Goal: Task Accomplishment & Management: Manage account settings

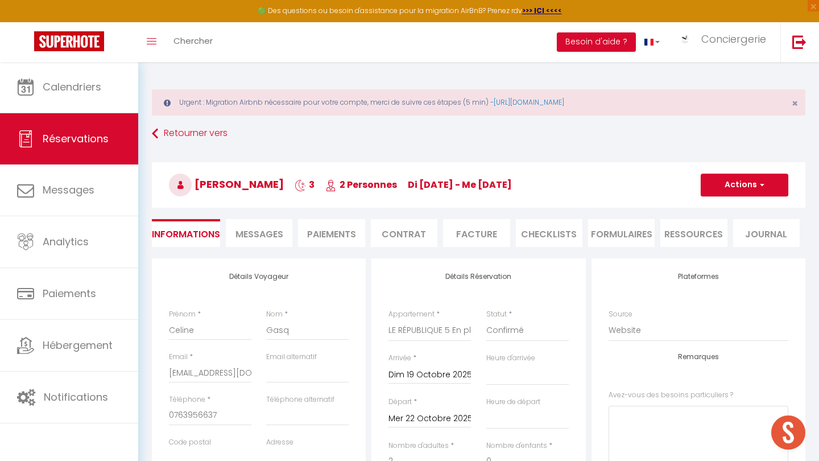
select select "37775"
select select
select select "14"
select select "69"
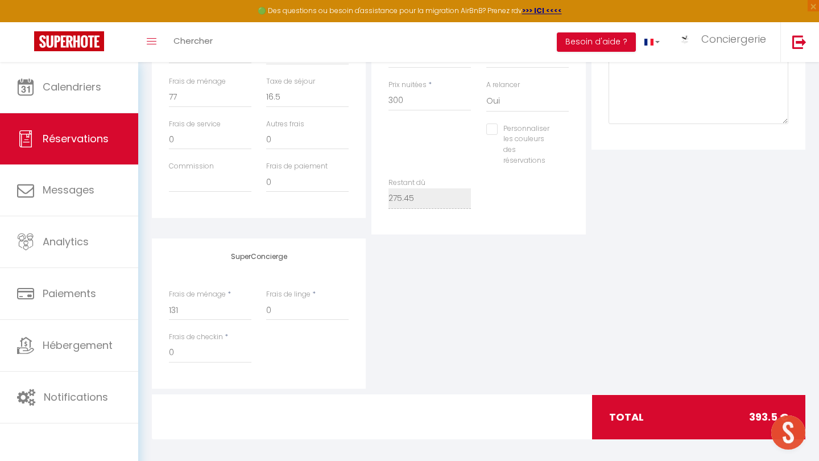
scroll to position [447, 0]
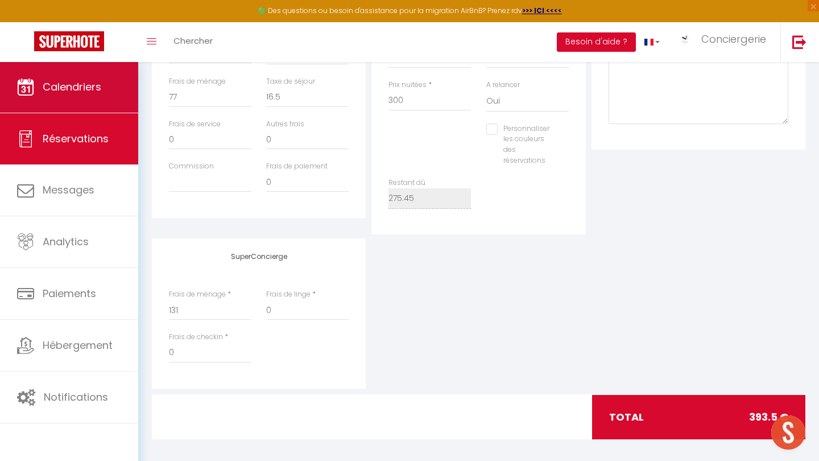
click at [53, 92] on span "Calendriers" at bounding box center [72, 87] width 59 height 14
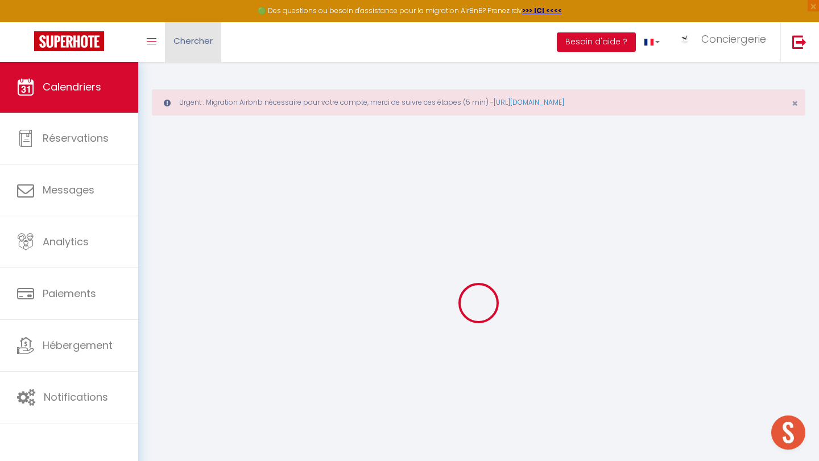
click at [205, 37] on span "Chercher" at bounding box center [192, 41] width 39 height 12
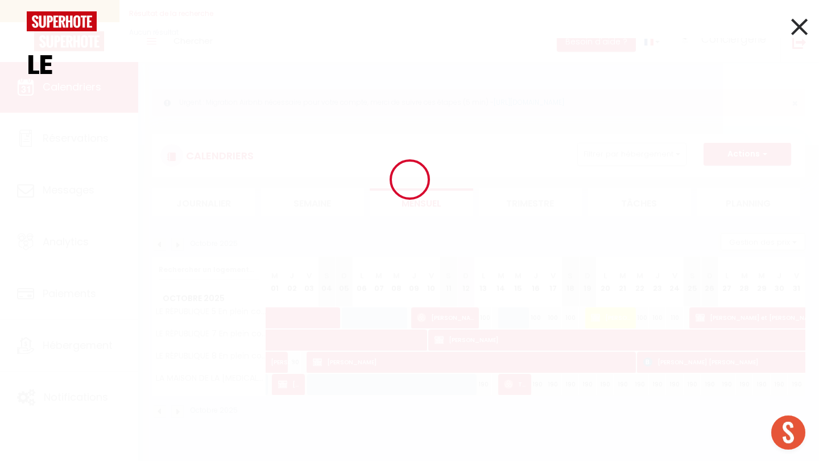
type input "L"
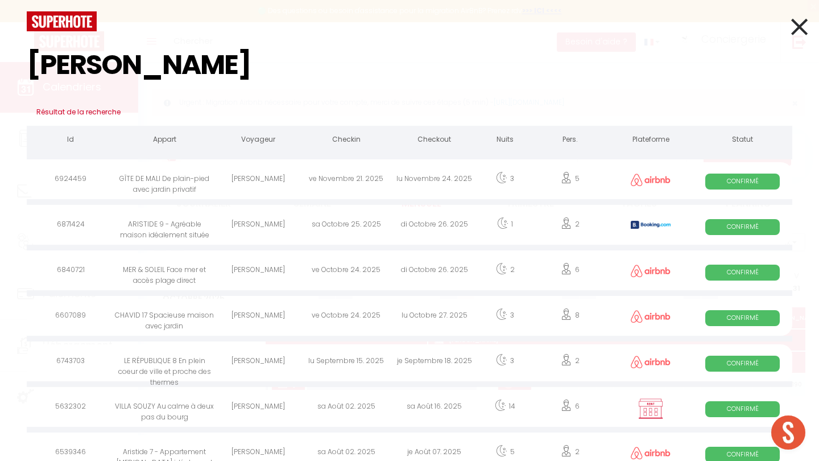
type input "[PERSON_NAME]"
click at [155, 269] on div "MER & SOLEIL Face mer et accès plage direct" at bounding box center [164, 271] width 99 height 37
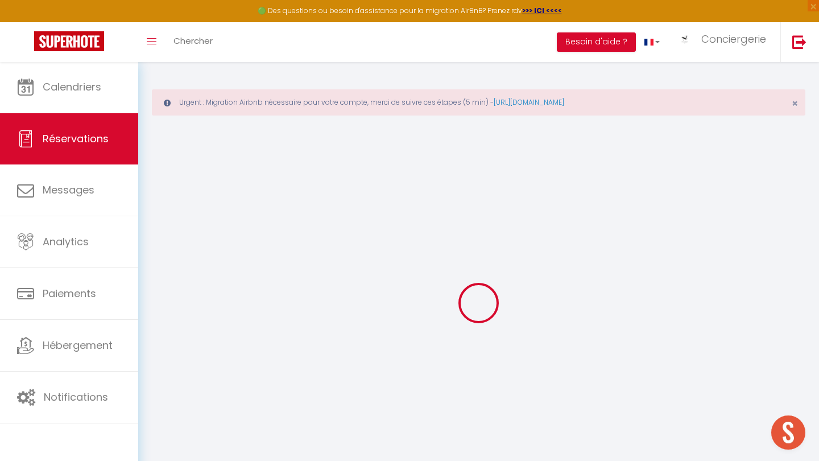
select select
checkbox input "false"
select select
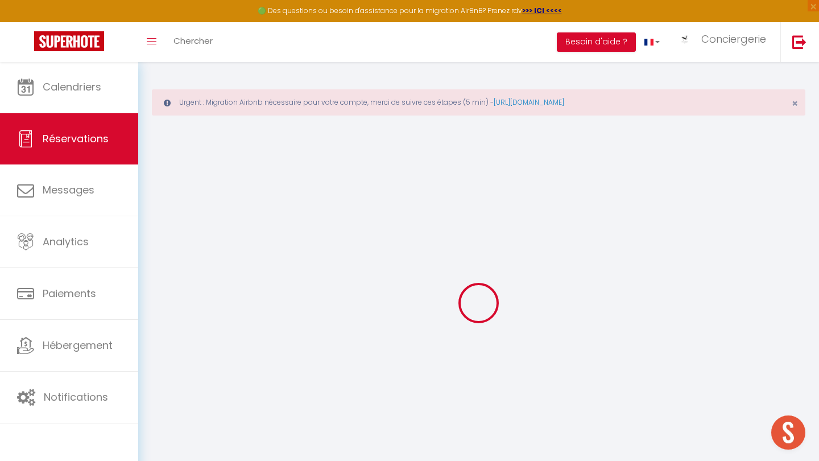
select select
checkbox input "false"
select select
type input "110"
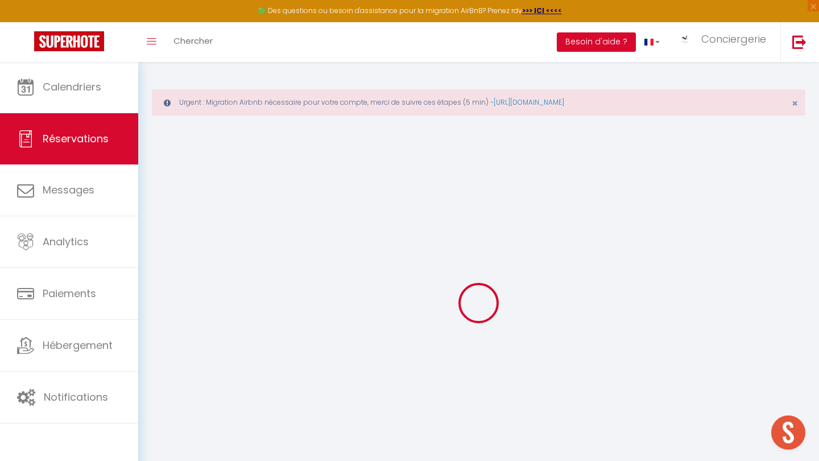
type input "35.09"
select select
checkbox input "false"
select select
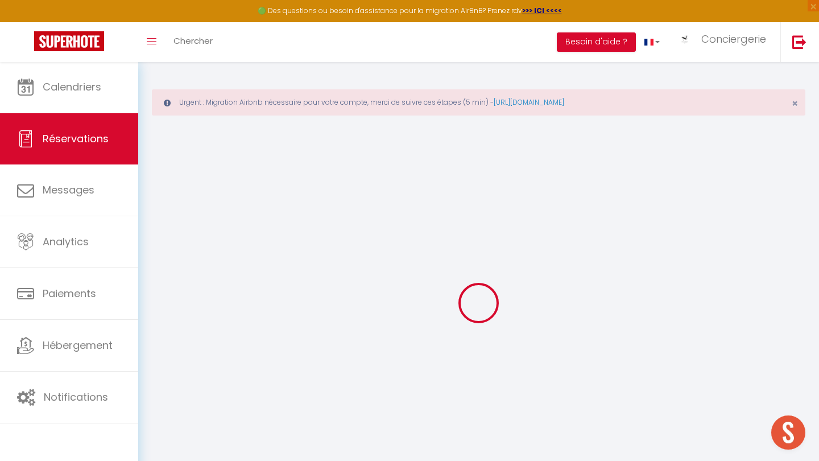
checkbox input "false"
select select
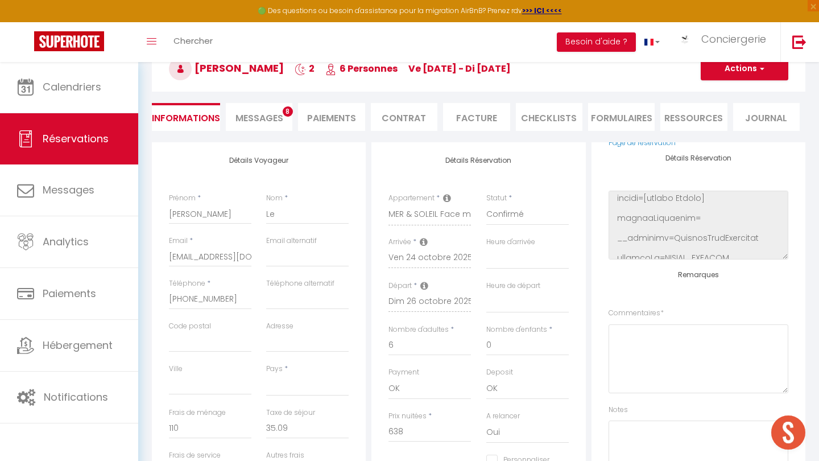
scroll to position [136, 0]
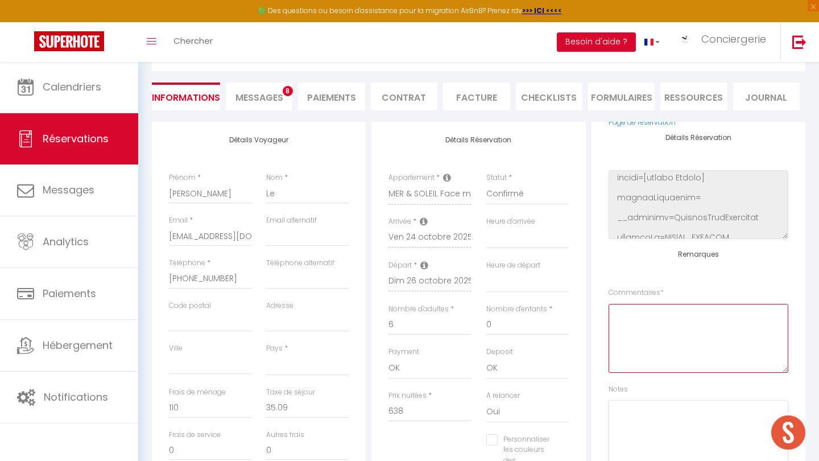
click at [636, 325] on textarea at bounding box center [698, 338] width 180 height 69
click at [719, 264] on div "Remarques Commentaires * Notes" at bounding box center [698, 359] width 180 height 218
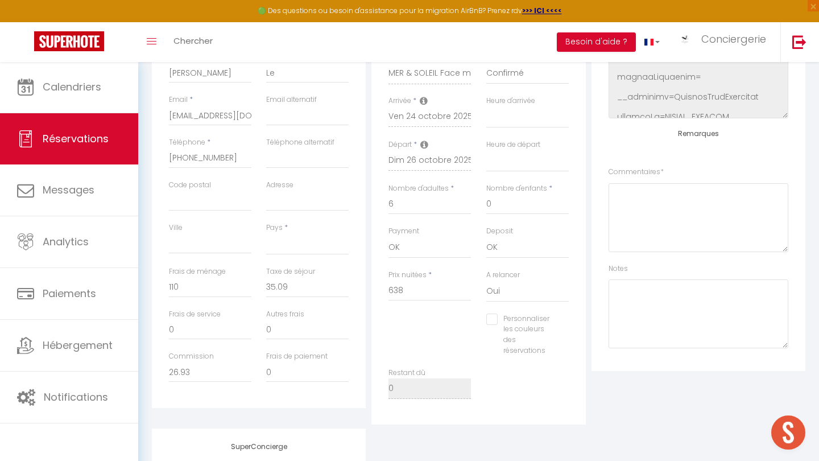
scroll to position [258, 0]
click at [656, 282] on textarea at bounding box center [698, 313] width 180 height 69
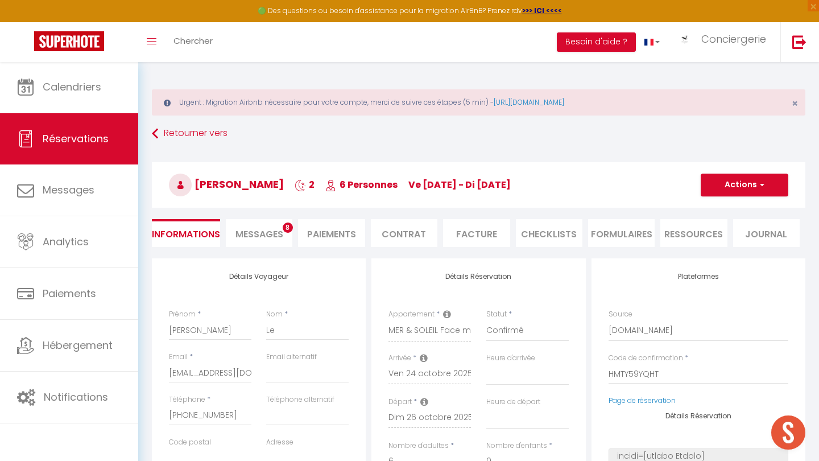
scroll to position [-1, 0]
type textarea "⚠️ 4 x 160"
click at [746, 188] on button "Actions" at bounding box center [744, 184] width 88 height 23
click at [733, 208] on link "Enregistrer" at bounding box center [733, 209] width 90 height 15
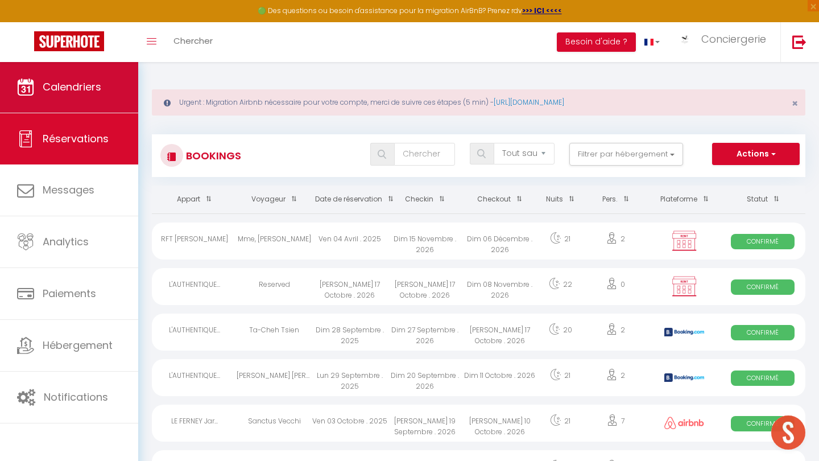
click at [87, 89] on span "Calendriers" at bounding box center [72, 87] width 59 height 14
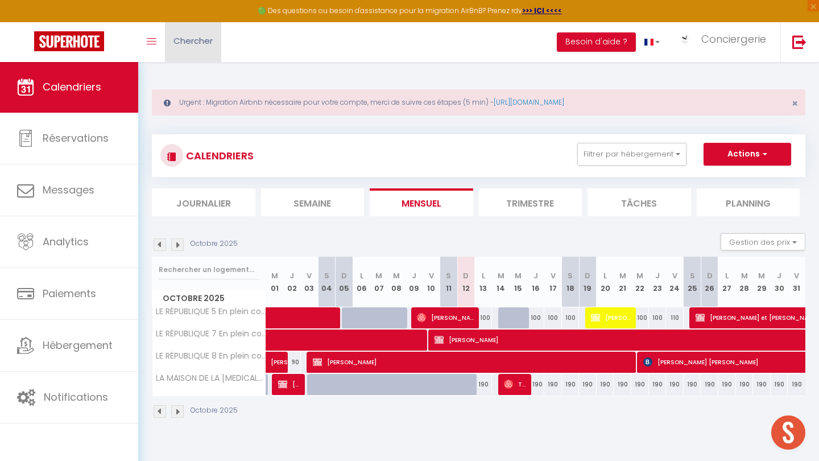
click at [196, 42] on span "Chercher" at bounding box center [192, 41] width 39 height 12
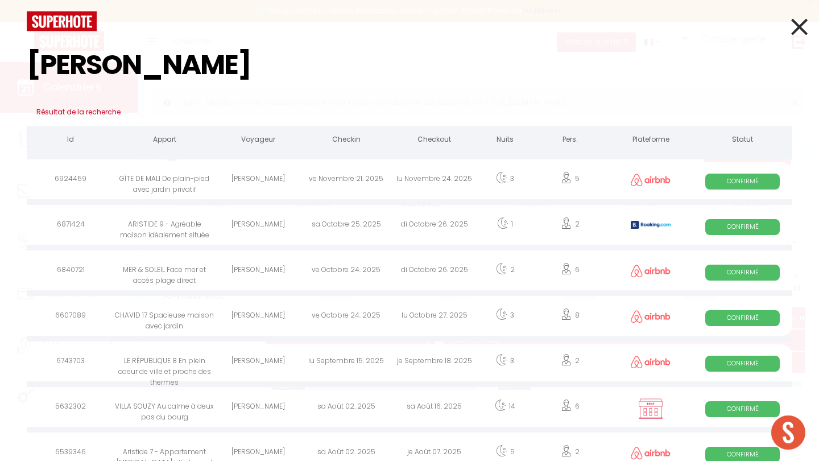
type input "emilie"
click at [192, 267] on div "MER & SOLEIL Face mer et accès plage direct" at bounding box center [164, 271] width 99 height 37
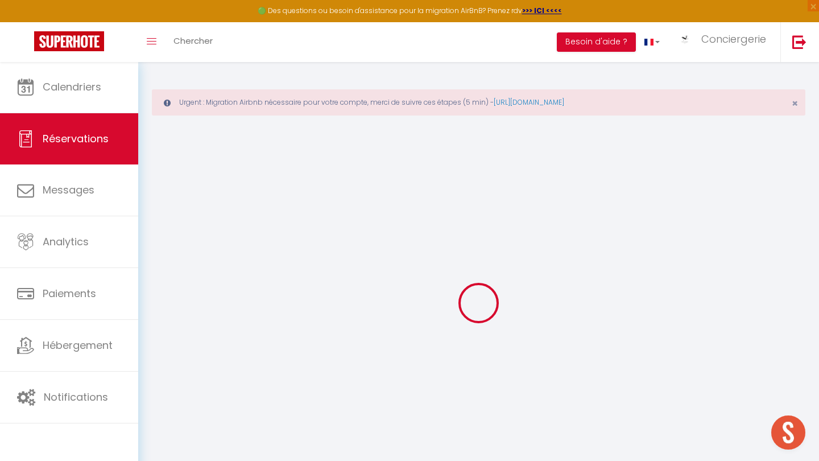
select select
checkbox input "false"
select select
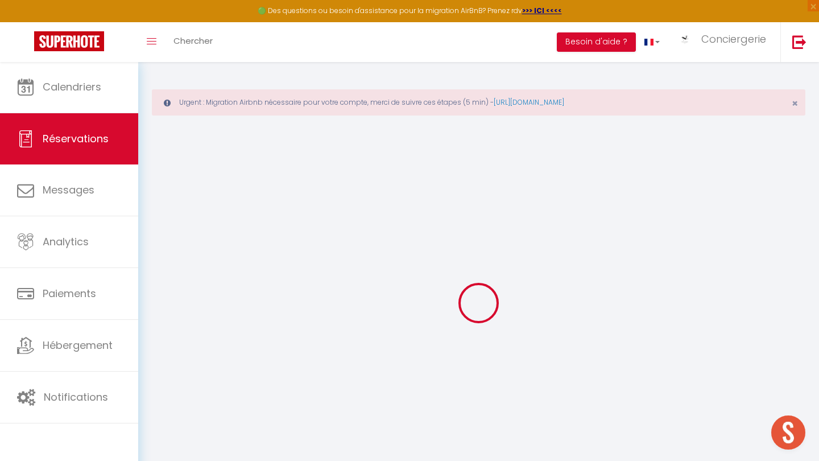
select select
checkbox input "false"
type textarea "⚠️ 4 x 160"
select select
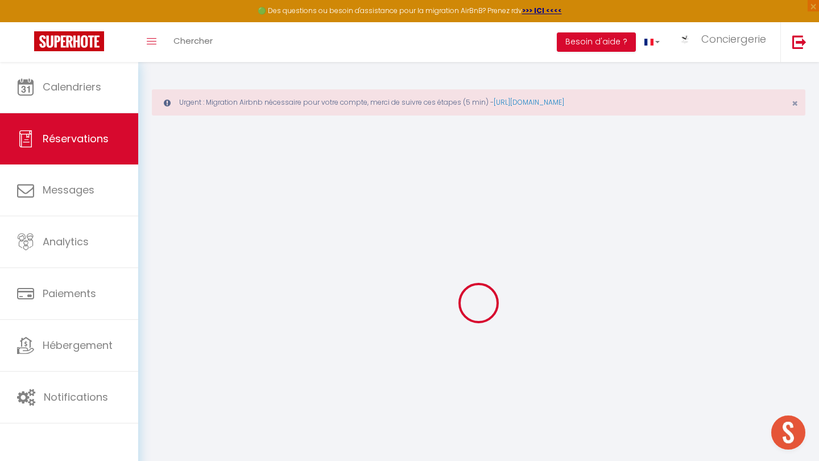
type input "110"
type input "35.09"
select select
checkbox input "false"
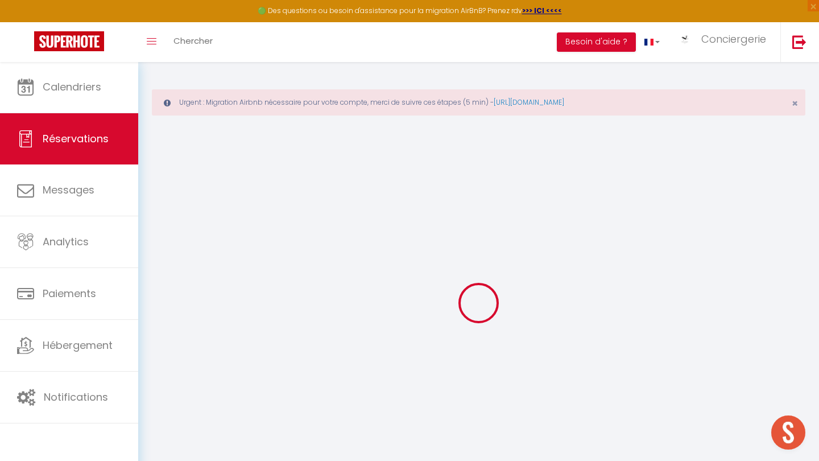
select select
checkbox input "false"
select select
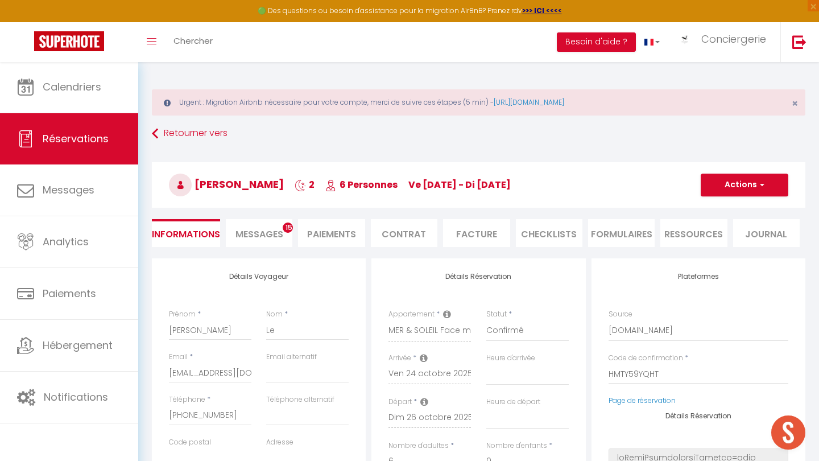
click at [264, 236] on span "Messages" at bounding box center [259, 233] width 48 height 13
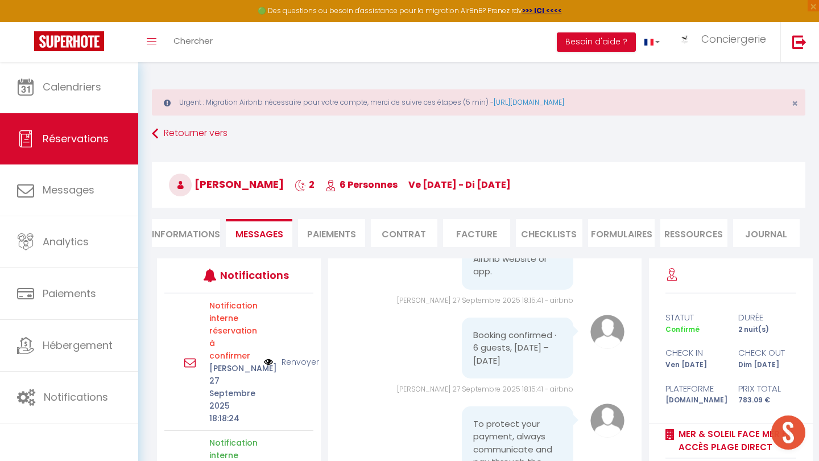
scroll to position [411, 0]
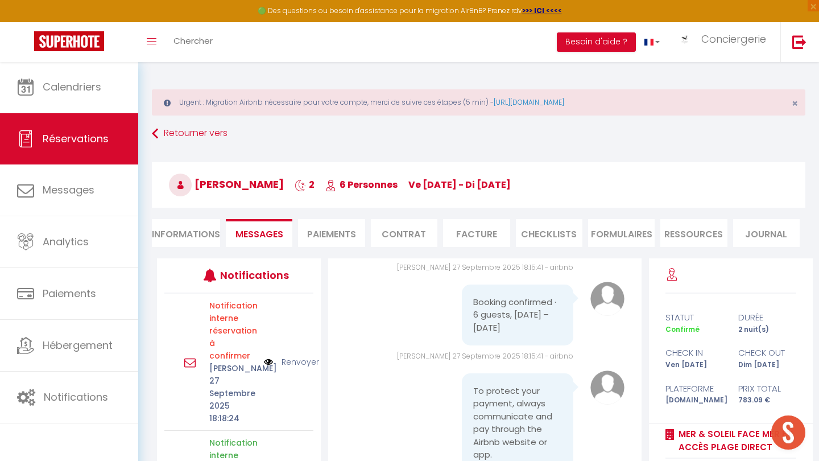
click at [346, 234] on li "Paiements" at bounding box center [331, 233] width 67 height 28
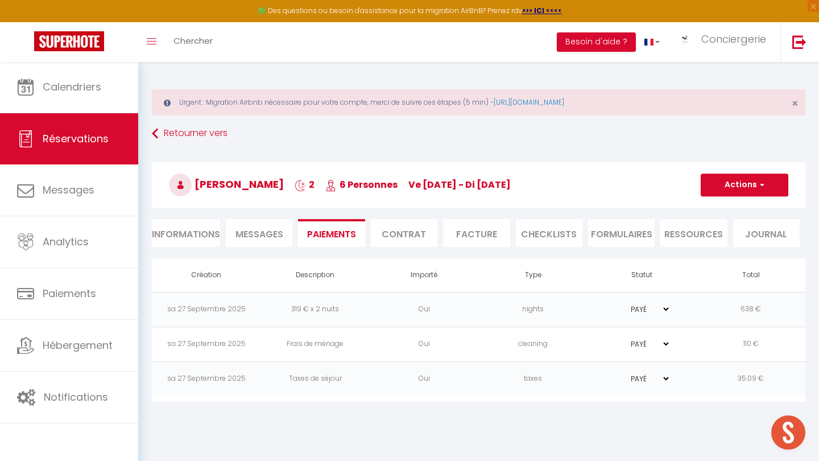
click at [733, 182] on button "Actions" at bounding box center [744, 184] width 88 height 23
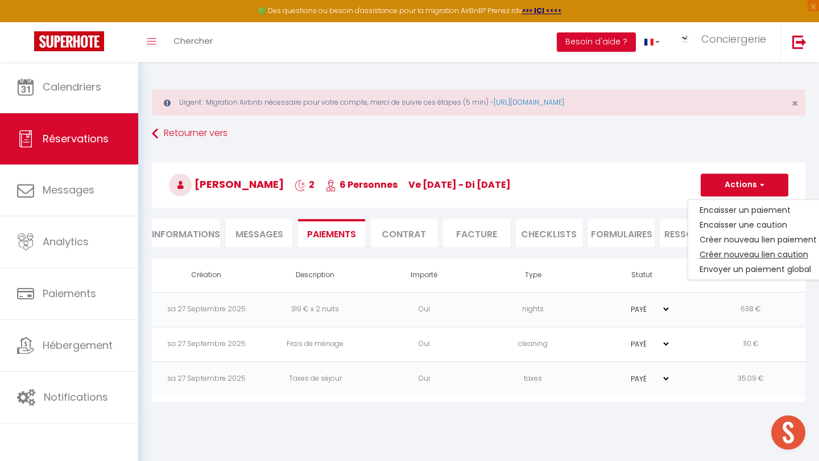
click at [726, 256] on link "Créer nouveau lien caution" at bounding box center [758, 254] width 140 height 15
select select "nights"
type input "5jawehlzk6sohothlbgwngly47sp@reply.superhote.com"
select select "13660"
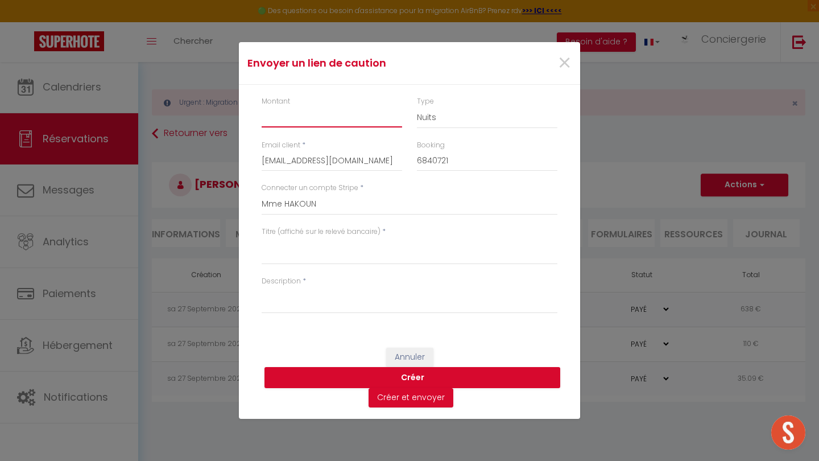
click at [312, 120] on input "Montant" at bounding box center [332, 117] width 140 height 20
type input "76"
select select "other"
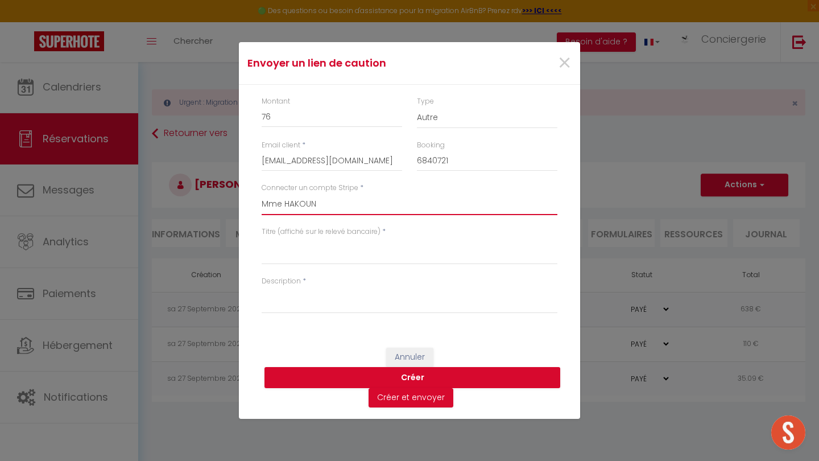
select select "7825"
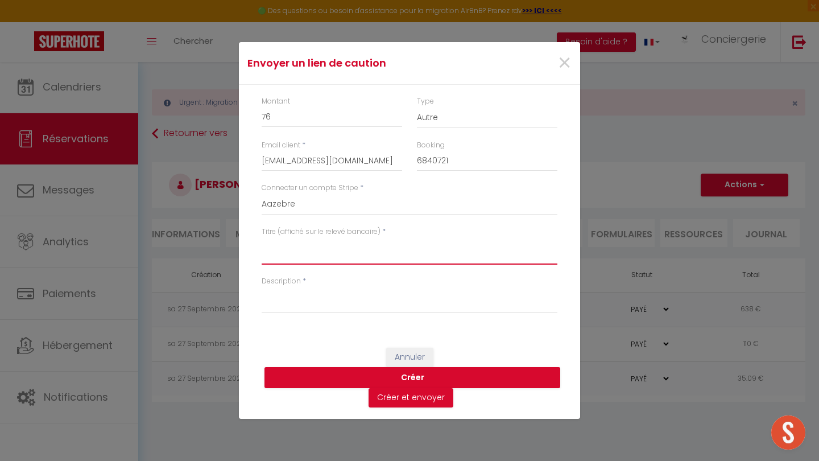
click at [329, 257] on textarea "Titre (affiché sur le relevé bancaire)" at bounding box center [410, 250] width 296 height 27
type textarea "Linge de maison"
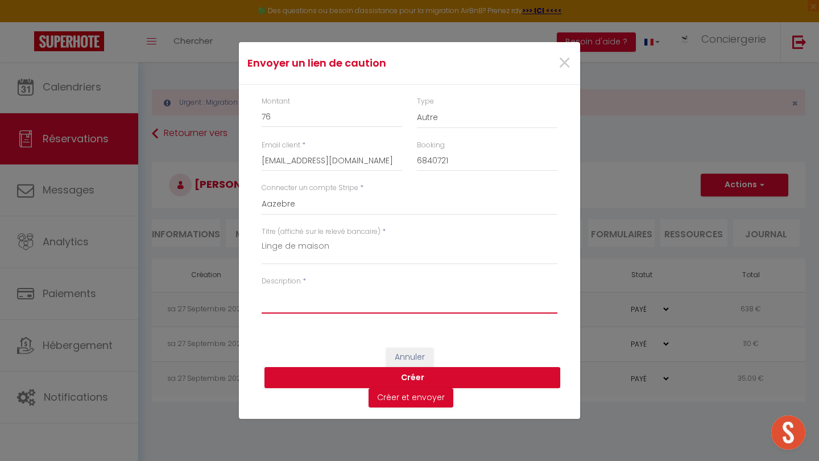
click at [305, 303] on textarea "Description" at bounding box center [410, 299] width 296 height 27
type textarea "4 x 160"
click at [312, 379] on button "Créer" at bounding box center [412, 378] width 296 height 22
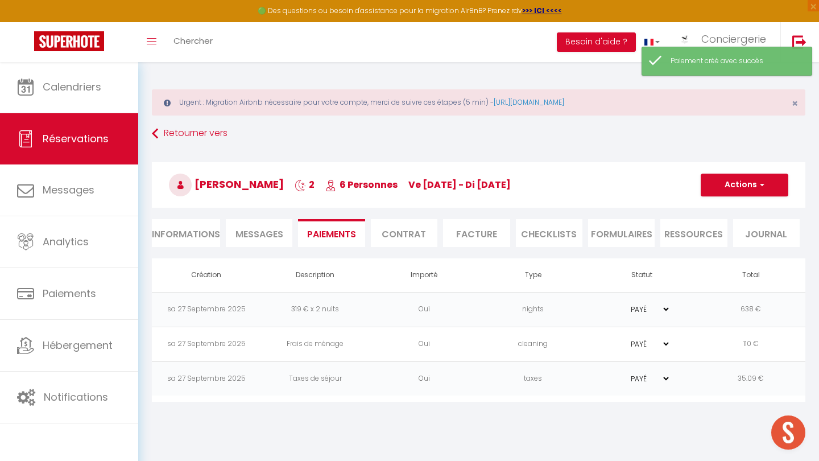
select select "0"
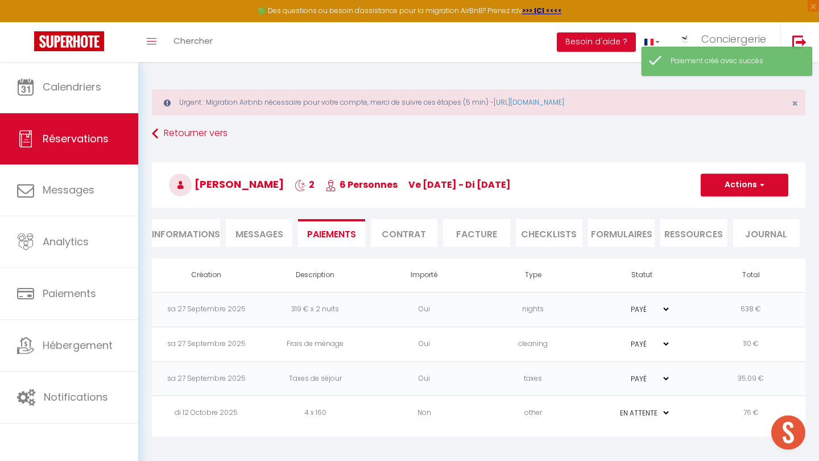
click at [301, 419] on td "4 x 160" at bounding box center [315, 413] width 109 height 35
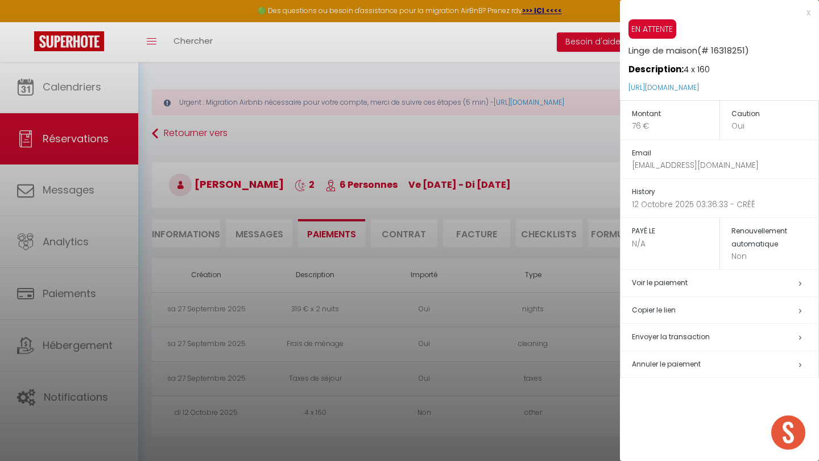
click at [653, 305] on h5 "Copier le lien" at bounding box center [725, 310] width 186 height 13
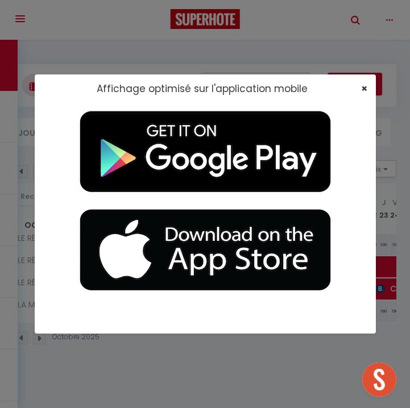
click at [362, 89] on span "×" at bounding box center [364, 88] width 6 height 14
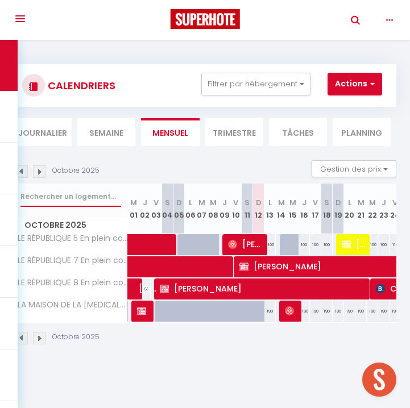
click at [68, 196] on input "text" at bounding box center [70, 196] width 101 height 20
type input "le repos du marin"
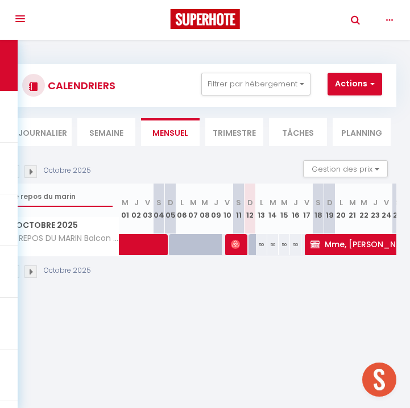
scroll to position [0, -5]
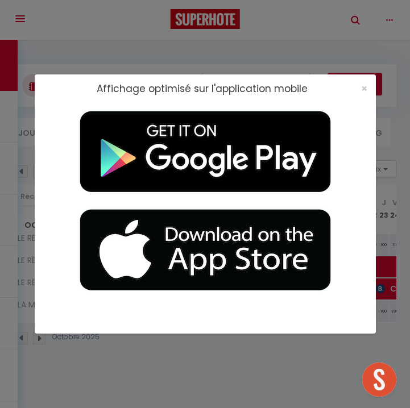
click at [355, 85] on div "×" at bounding box center [360, 88] width 28 height 11
click at [364, 89] on span "×" at bounding box center [364, 88] width 6 height 14
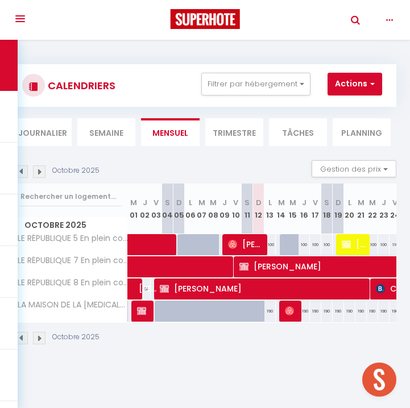
click at [36, 172] on img at bounding box center [39, 171] width 13 height 13
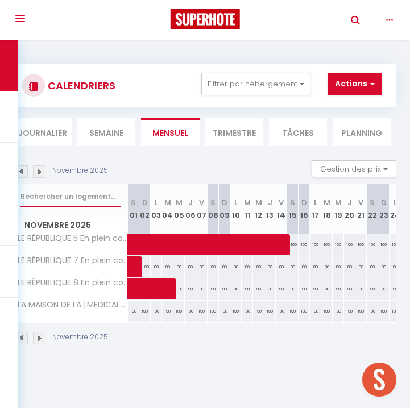
click at [52, 194] on input "text" at bounding box center [70, 196] width 101 height 20
type input "le repos du marin"
